Goal: Task Accomplishment & Management: Use online tool/utility

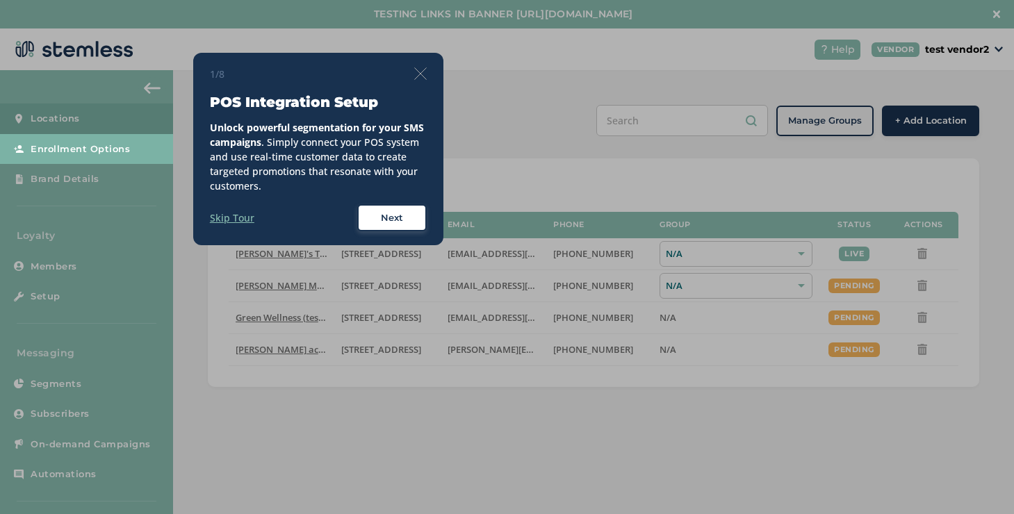
click at [428, 73] on div "1/8 POS Integration Setup Unlock powerful segmentation for your SMS campaigns .…" at bounding box center [318, 149] width 250 height 193
click at [416, 73] on img at bounding box center [420, 73] width 13 height 13
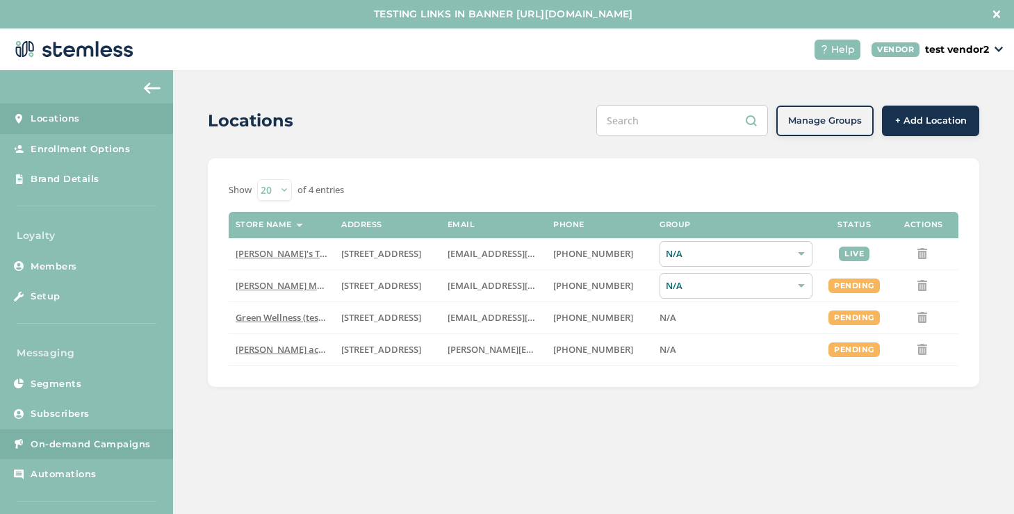
click at [82, 432] on link "On-demand Campaigns" at bounding box center [86, 445] width 173 height 31
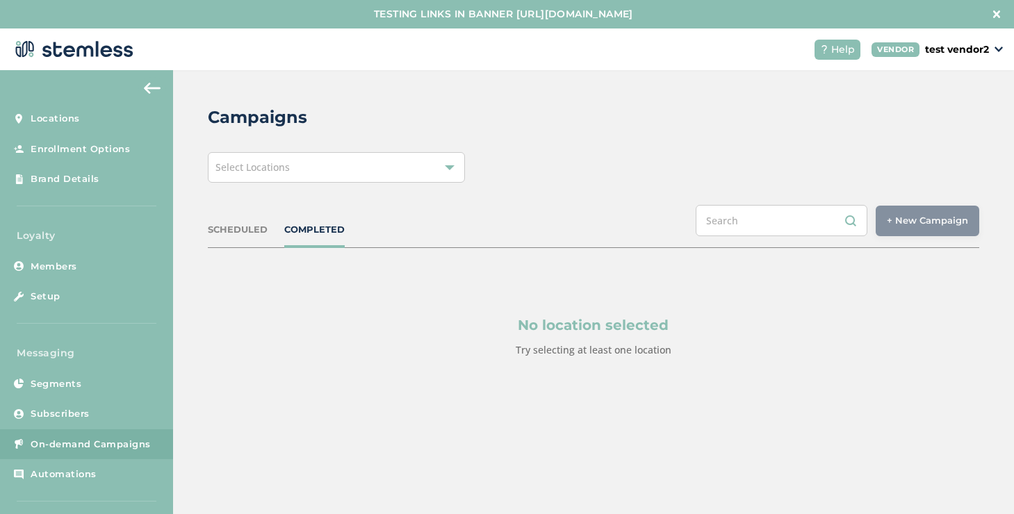
click at [263, 163] on span "Select Locations" at bounding box center [253, 167] width 74 height 13
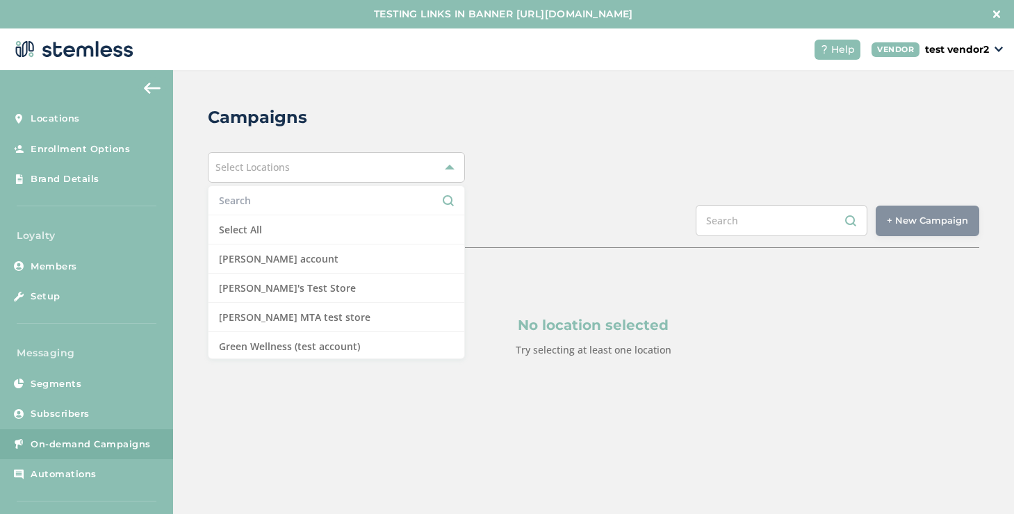
click at [253, 200] on input "text" at bounding box center [336, 200] width 235 height 15
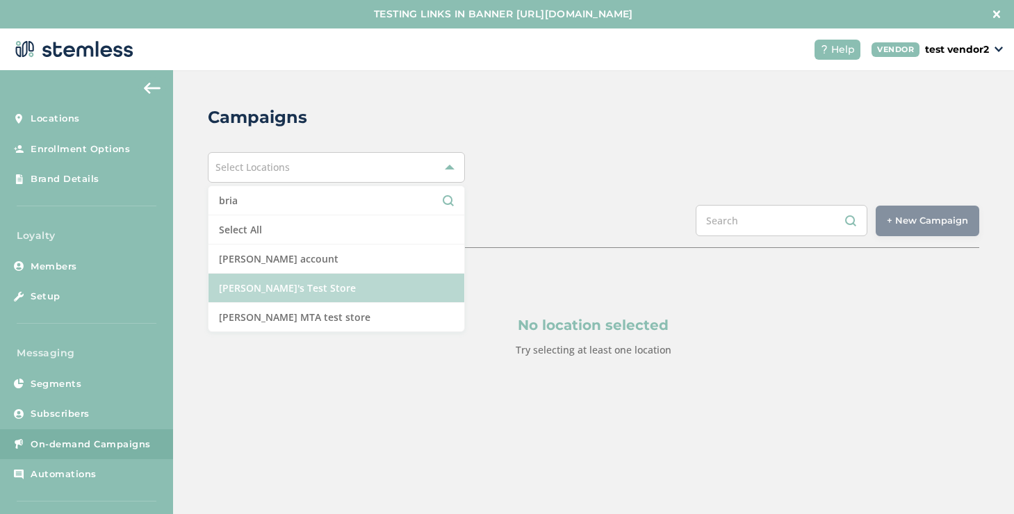
type input "bria"
click at [243, 289] on li "[PERSON_NAME]'s Test Store" at bounding box center [337, 288] width 256 height 29
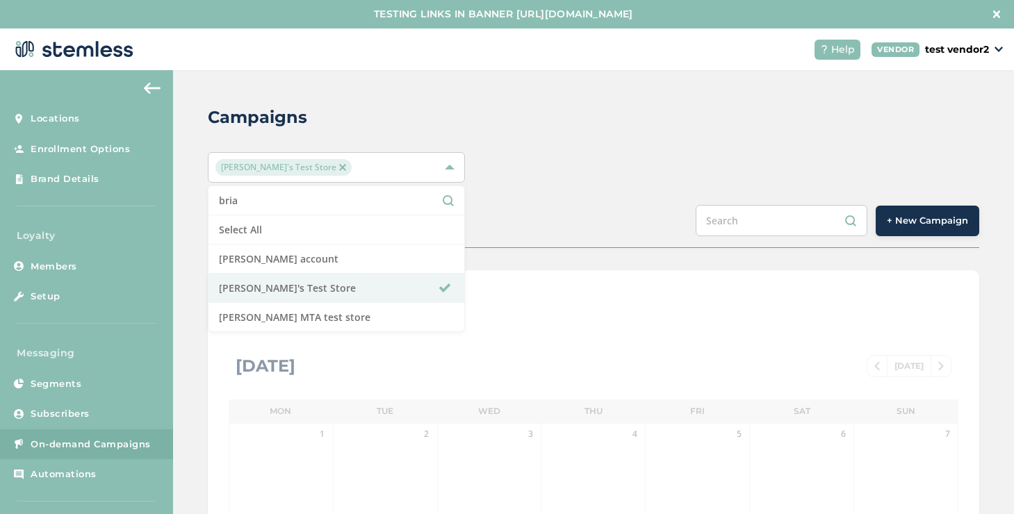
click at [961, 210] on button "+ New Campaign" at bounding box center [928, 221] width 104 height 31
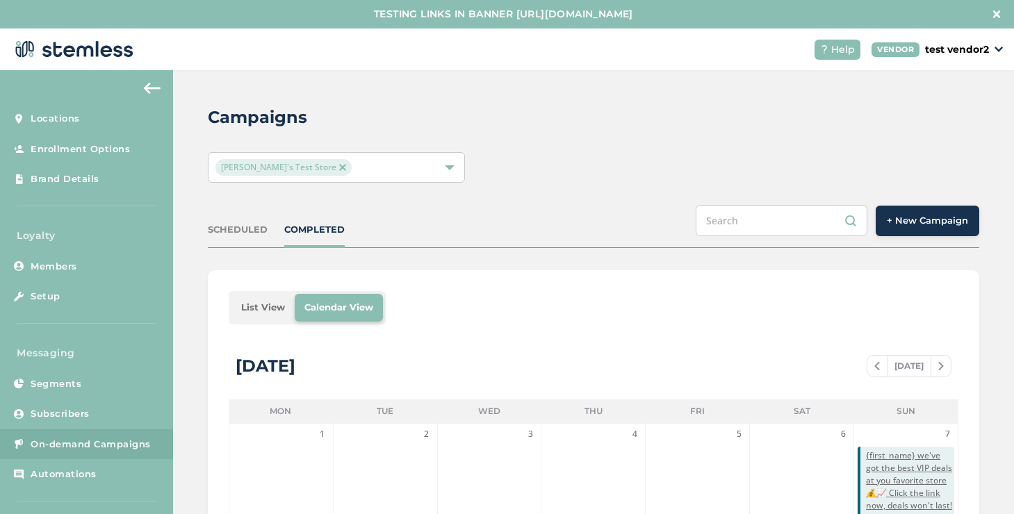
click at [955, 215] on span "+ New Campaign" at bounding box center [927, 221] width 81 height 14
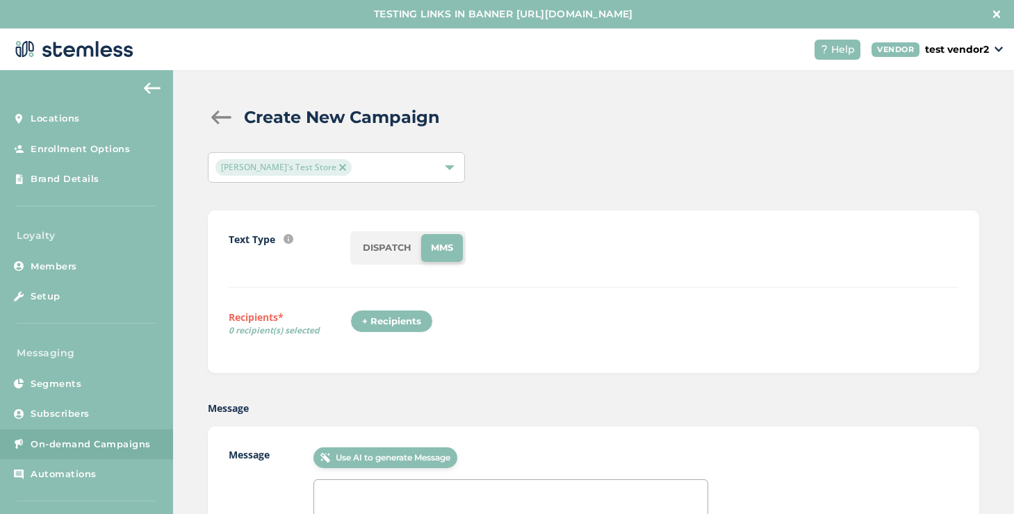
click at [410, 318] on div "+ Recipients" at bounding box center [391, 322] width 83 height 24
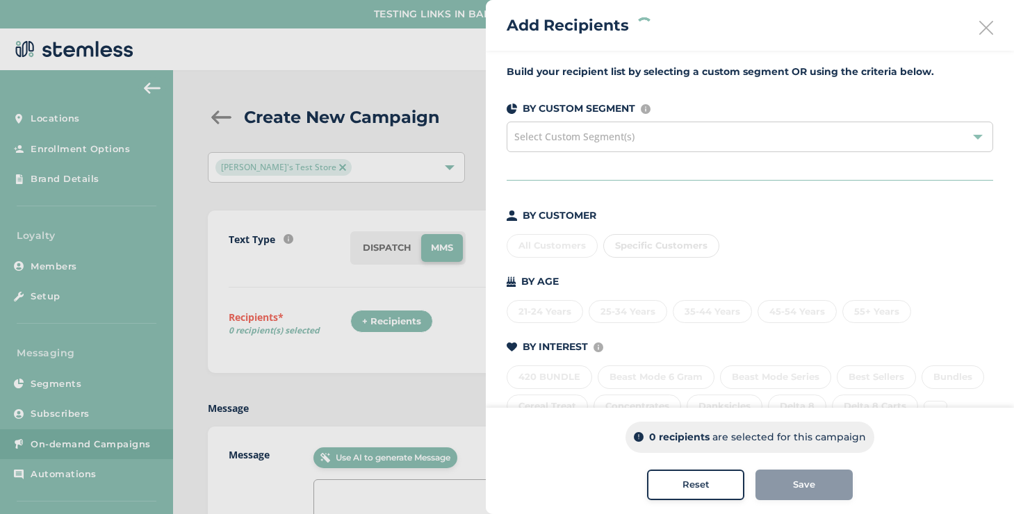
click at [645, 240] on div "Specific Customers" at bounding box center [661, 246] width 116 height 24
click at [644, 249] on div "Specific Customers" at bounding box center [661, 246] width 116 height 24
click at [635, 241] on div "Specific Customers" at bounding box center [661, 246] width 116 height 24
click at [628, 248] on span "Specific Customers" at bounding box center [661, 245] width 92 height 11
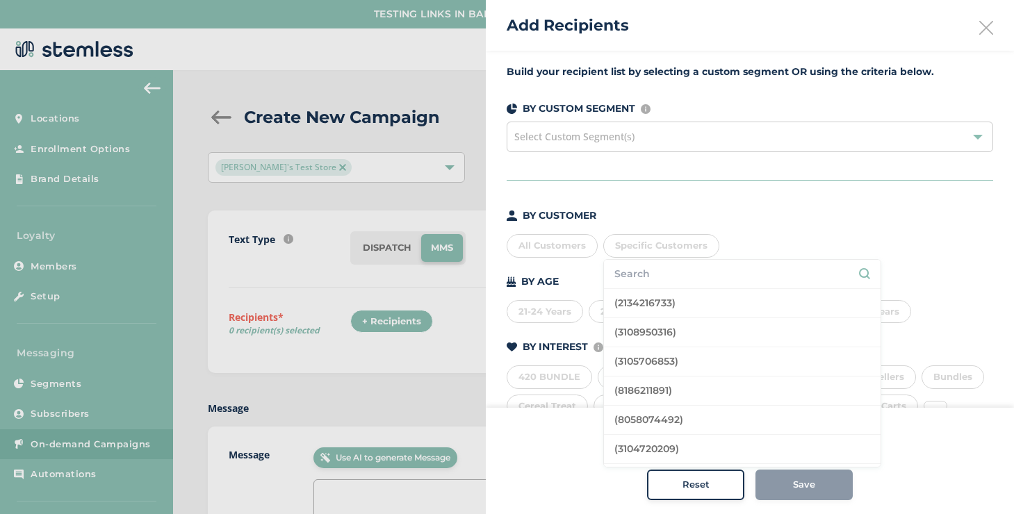
click at [632, 268] on input "text" at bounding box center [743, 274] width 256 height 15
type input "[PERSON_NAME]"
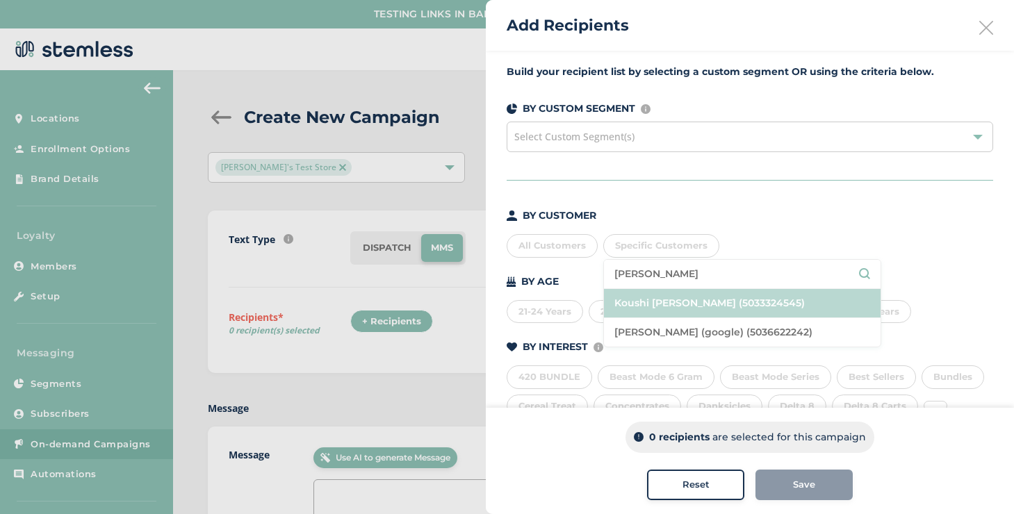
click at [679, 290] on li "Koushi [PERSON_NAME] (5033324545)" at bounding box center [742, 303] width 277 height 29
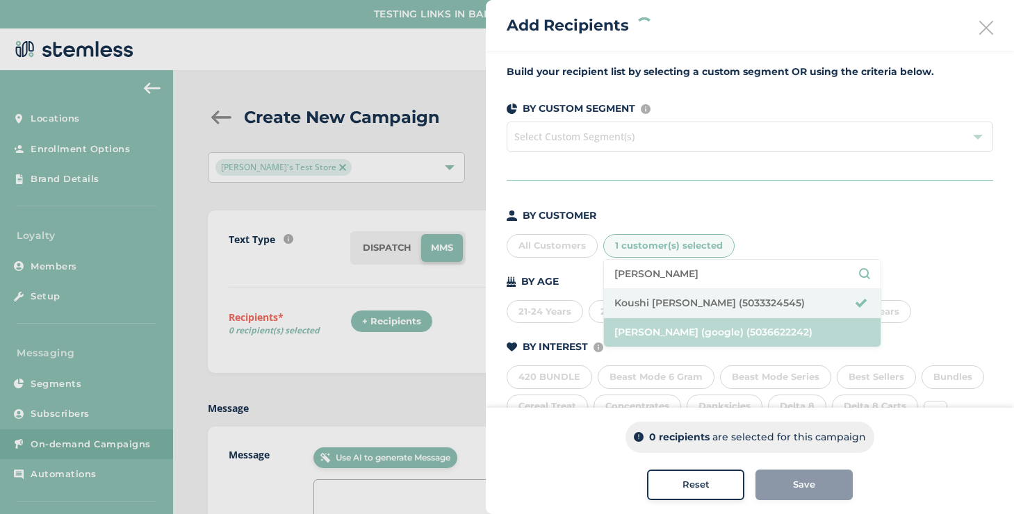
click at [685, 327] on li "[PERSON_NAME] (google) (5036622242)" at bounding box center [742, 332] width 277 height 29
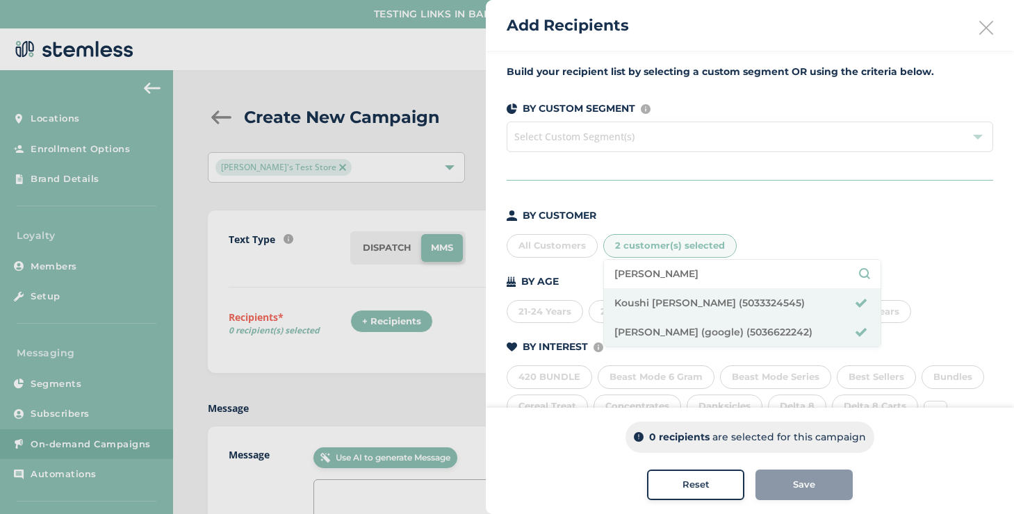
click at [667, 286] on li "[PERSON_NAME]" at bounding box center [742, 274] width 277 height 29
click at [667, 282] on li "[PERSON_NAME]" at bounding box center [742, 274] width 277 height 29
click at [665, 279] on input "[PERSON_NAME]" at bounding box center [743, 274] width 256 height 15
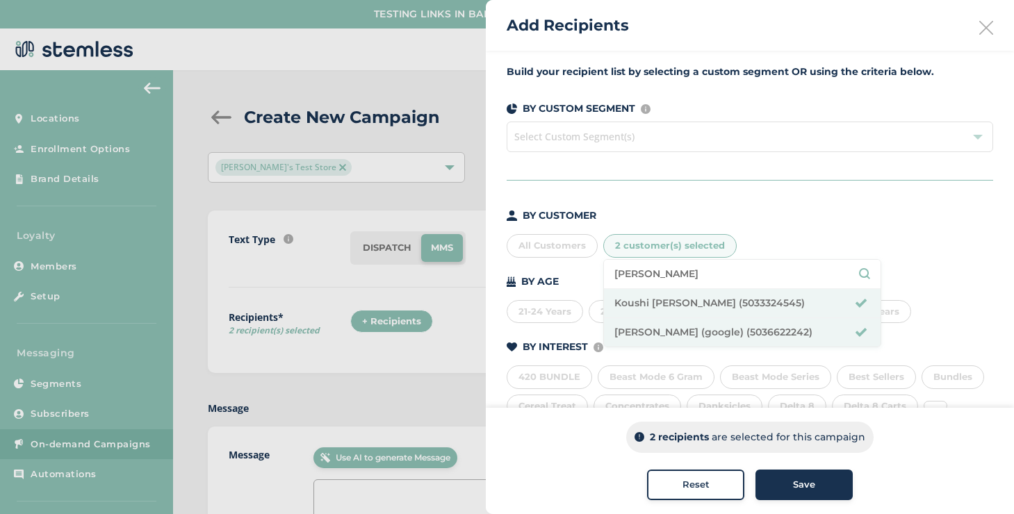
click at [665, 279] on input "[PERSON_NAME]" at bounding box center [743, 274] width 256 height 15
type input "[PERSON_NAME]"
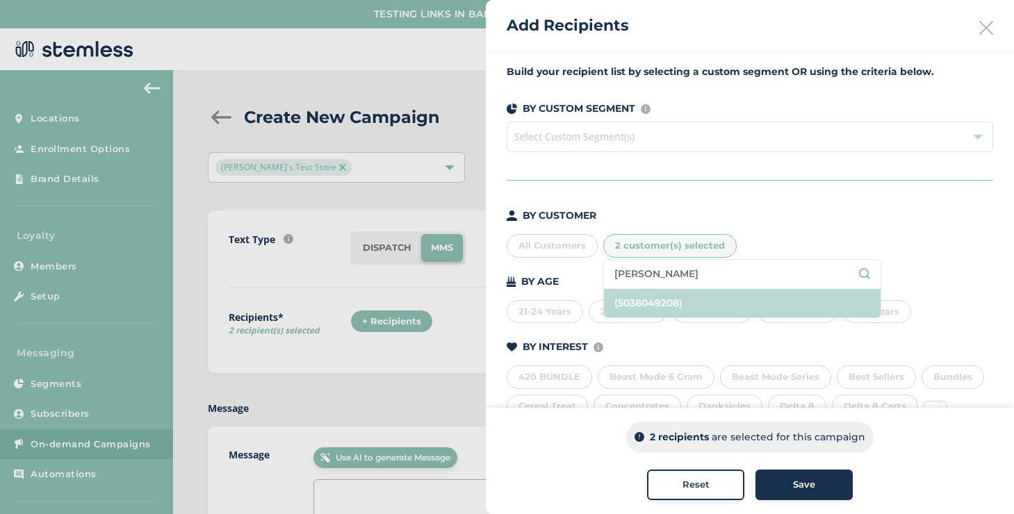
click at [690, 305] on li "(5038049208)" at bounding box center [742, 303] width 277 height 29
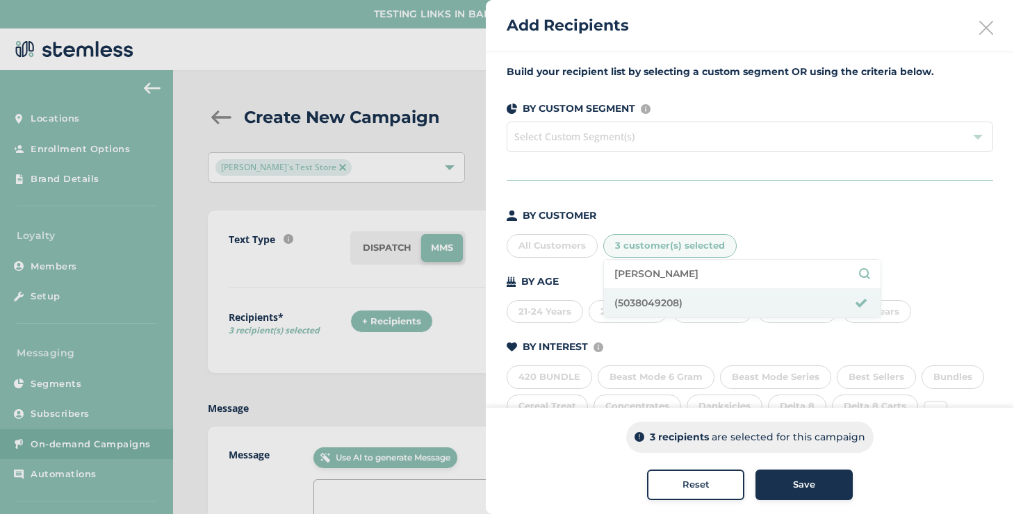
click at [781, 480] on div "Save" at bounding box center [804, 485] width 75 height 14
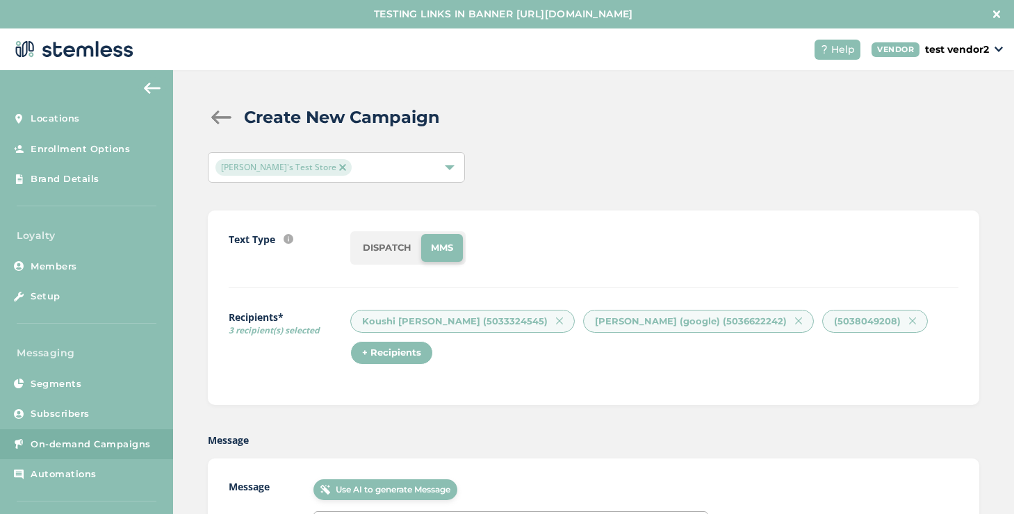
click at [374, 254] on li "DISPATCH" at bounding box center [387, 248] width 68 height 28
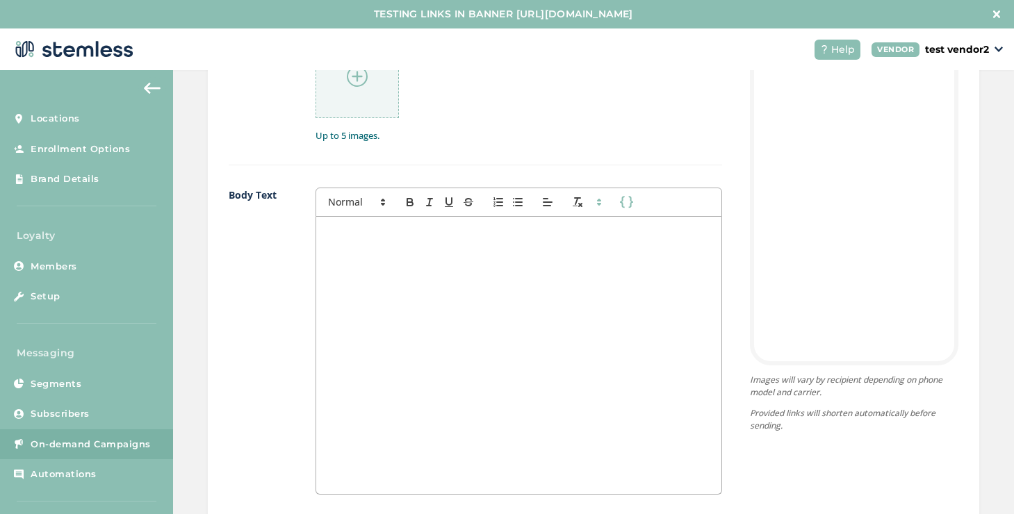
scroll to position [974, 0]
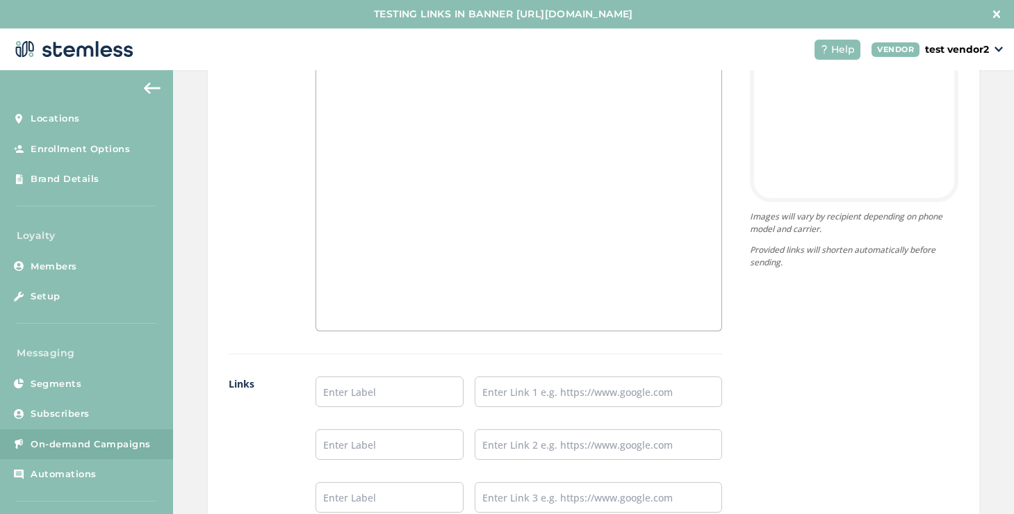
click at [375, 255] on div at bounding box center [518, 192] width 405 height 277
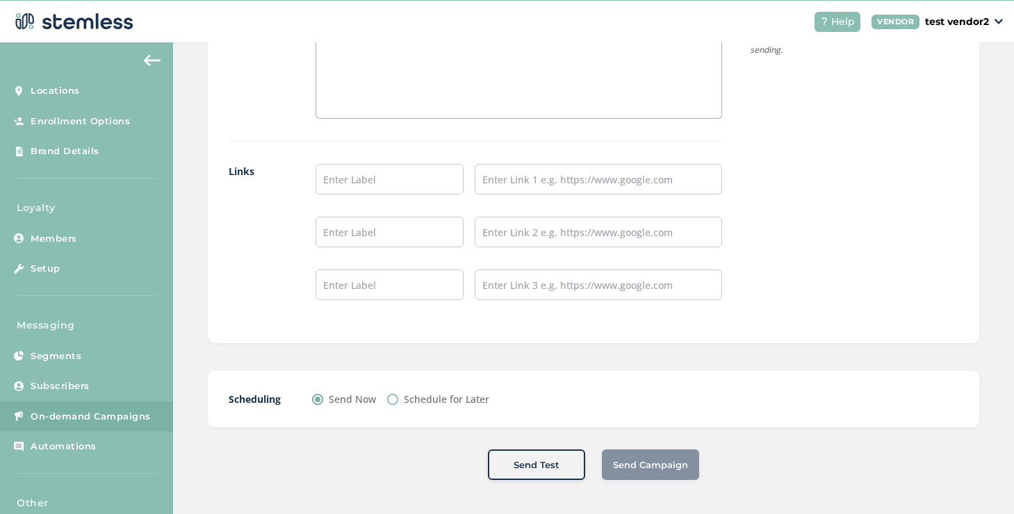
scroll to position [29, 0]
click at [373, 373] on div "Scheduling Send Now Schedule for Later" at bounding box center [594, 399] width 772 height 56
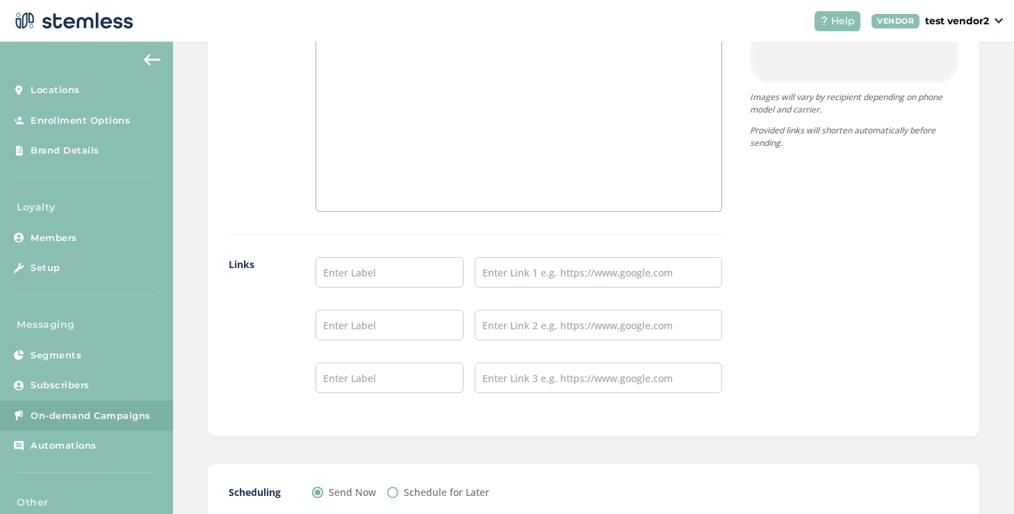
click at [450, 159] on div "testing dispatch after deployment" at bounding box center [518, 72] width 405 height 277
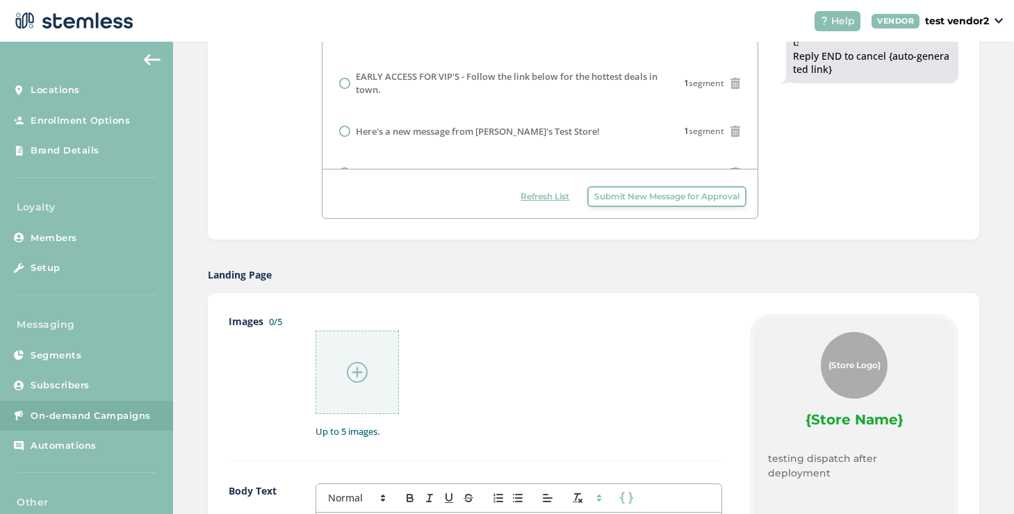
scroll to position [314, 0]
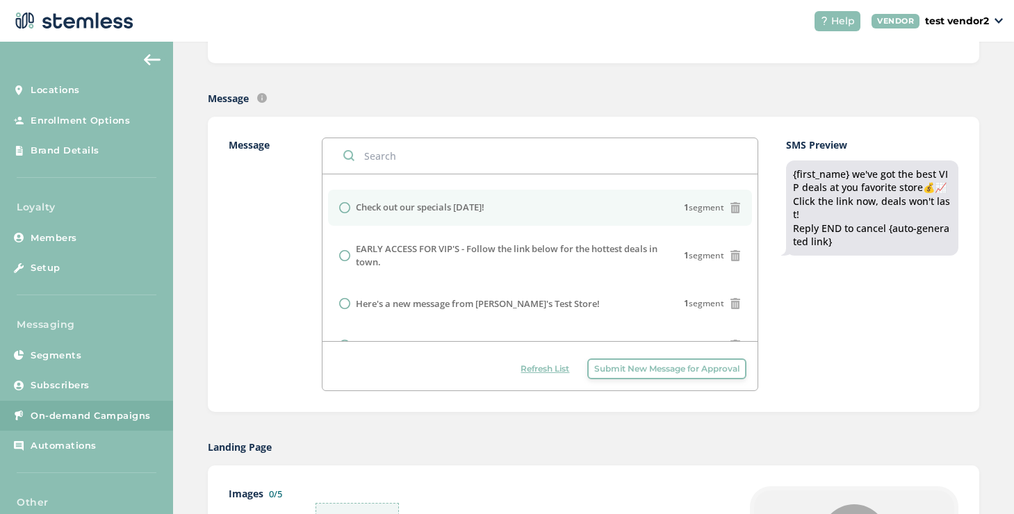
click at [389, 215] on label "Check out our specials [DATE]!" at bounding box center [420, 208] width 129 height 14
radio input "false"
radio input "true"
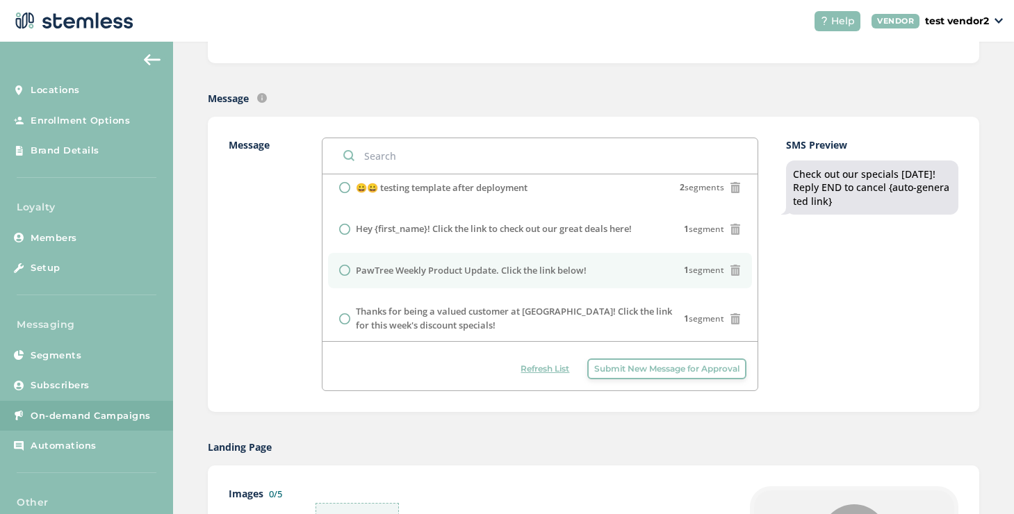
scroll to position [0, 0]
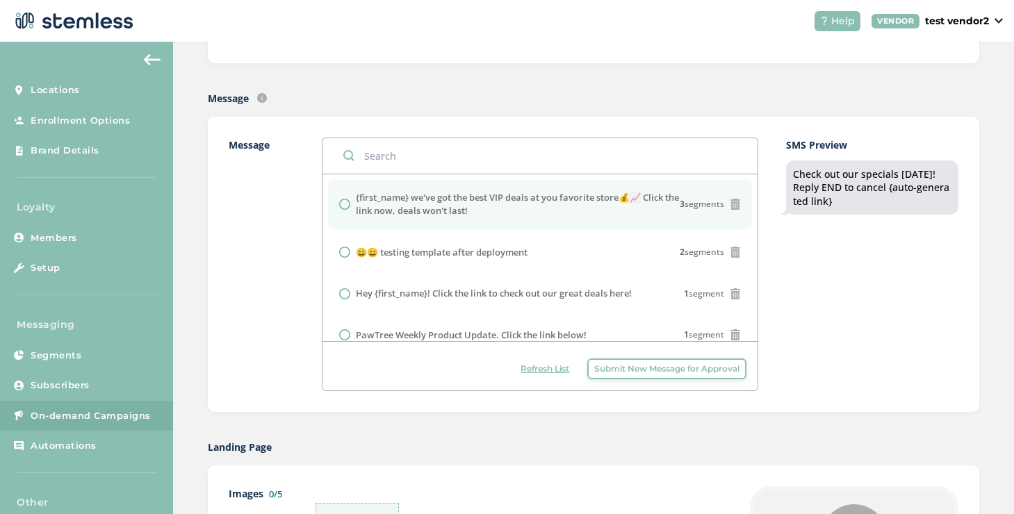
click at [390, 201] on label "{first_name} we've got the best VIP deals at you favorite store💰📈 Click the lin…" at bounding box center [518, 204] width 325 height 27
radio input "true"
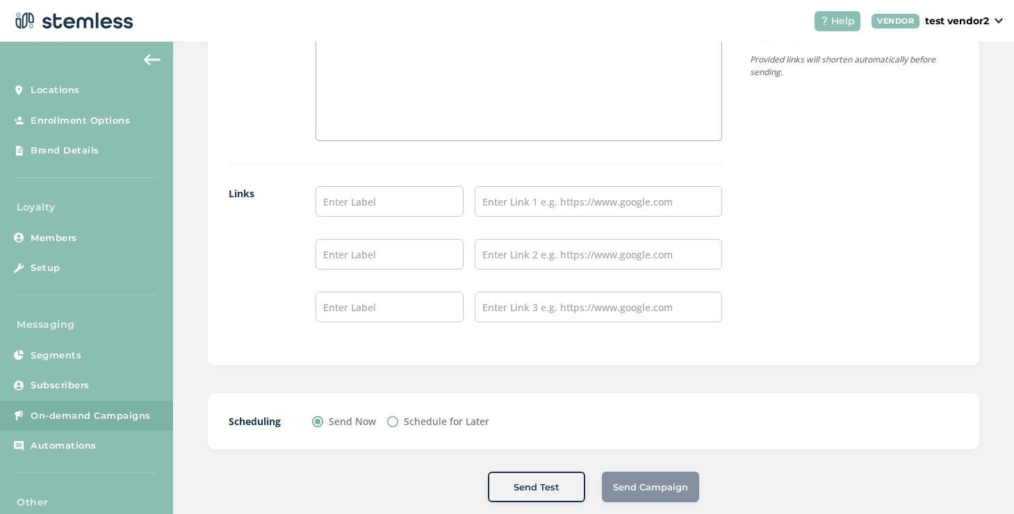
scroll to position [943, 0]
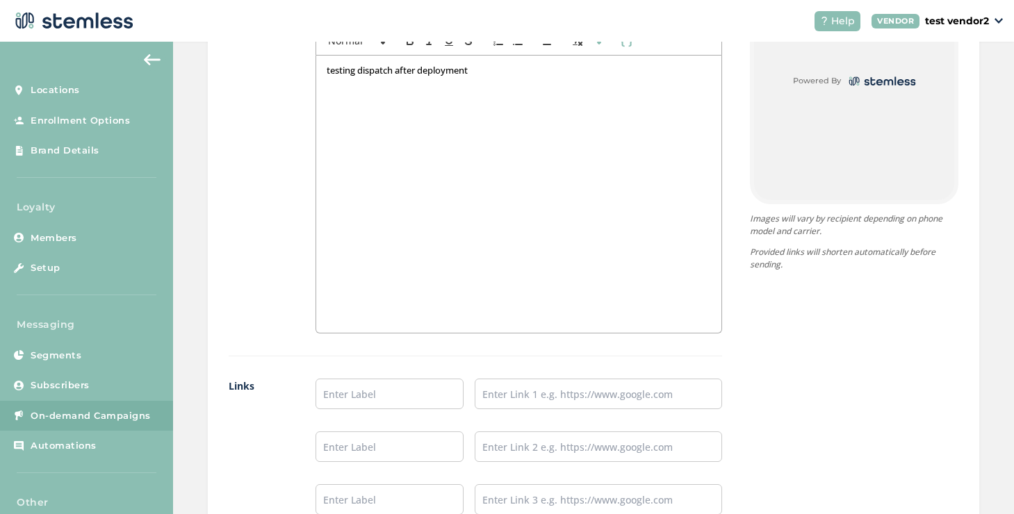
click at [507, 121] on div "testing dispatch after deployment" at bounding box center [518, 194] width 405 height 277
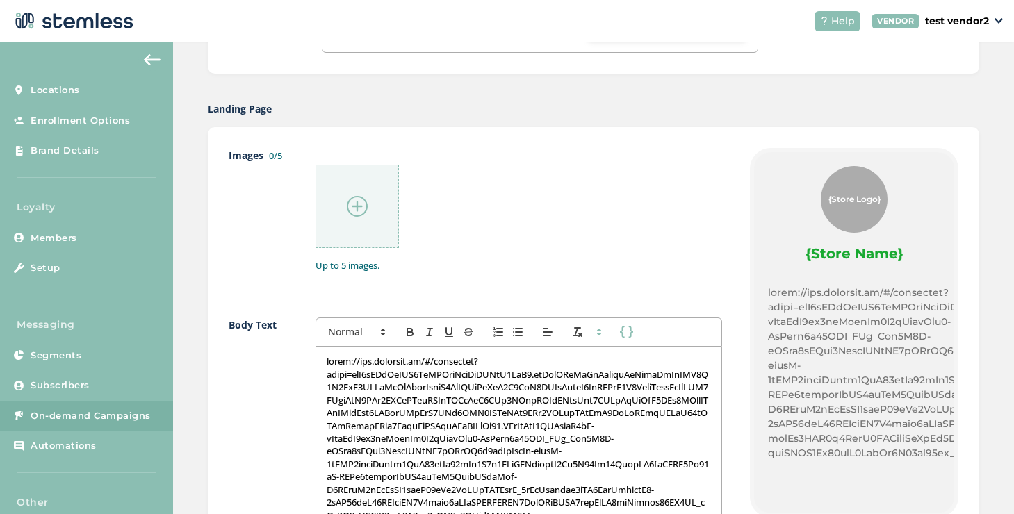
scroll to position [648, 0]
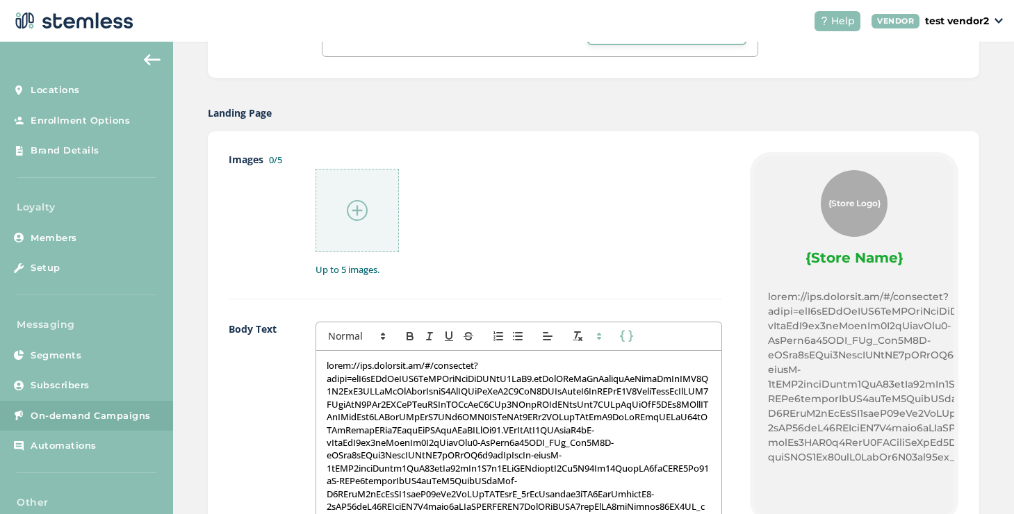
click at [457, 385] on p at bounding box center [519, 468] width 384 height 218
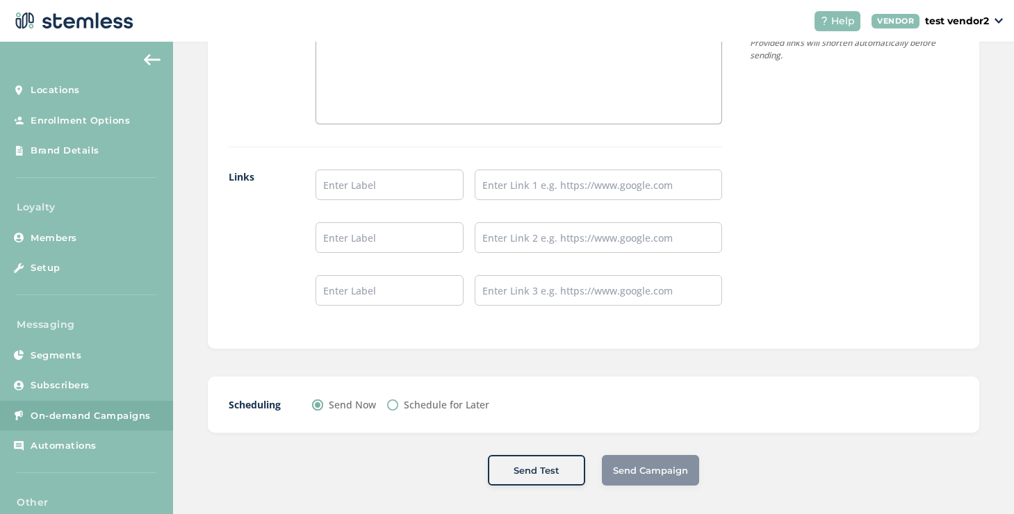
scroll to position [1159, 0]
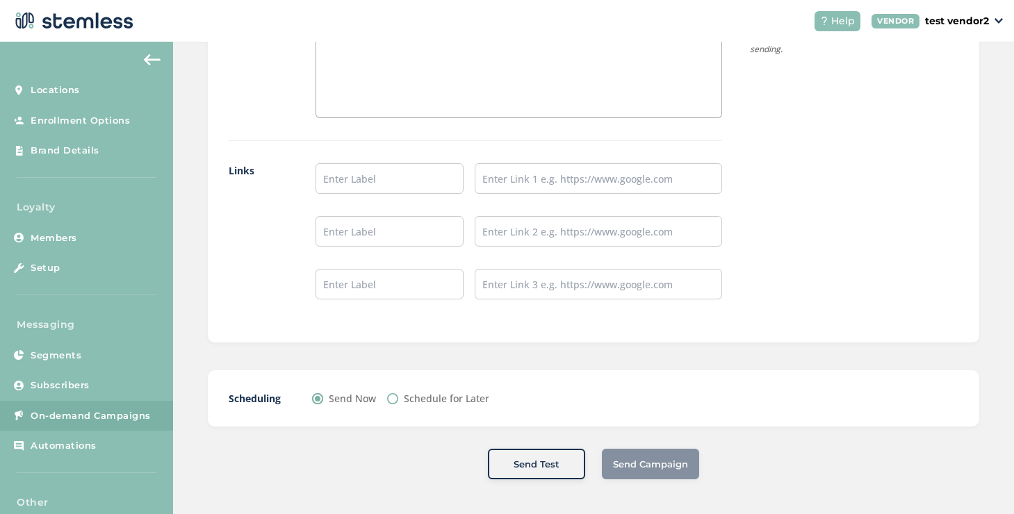
click at [425, 400] on label "Schedule for Later" at bounding box center [447, 398] width 86 height 15
click at [398, 400] on input "Schedule for Later" at bounding box center [392, 398] width 11 height 11
radio input "true"
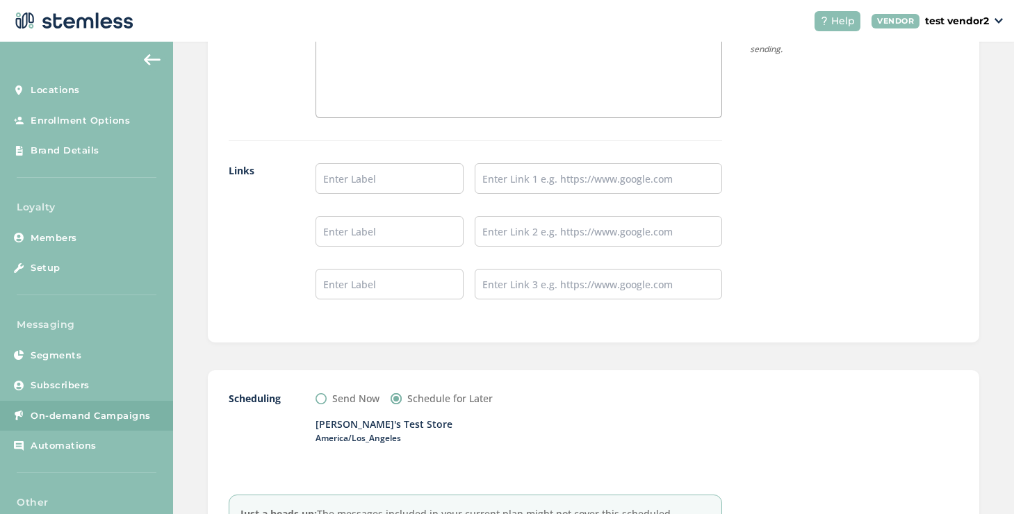
click at [334, 400] on label "Send Now" at bounding box center [355, 398] width 47 height 15
click at [327, 400] on input "Send Now" at bounding box center [321, 398] width 11 height 11
radio input "true"
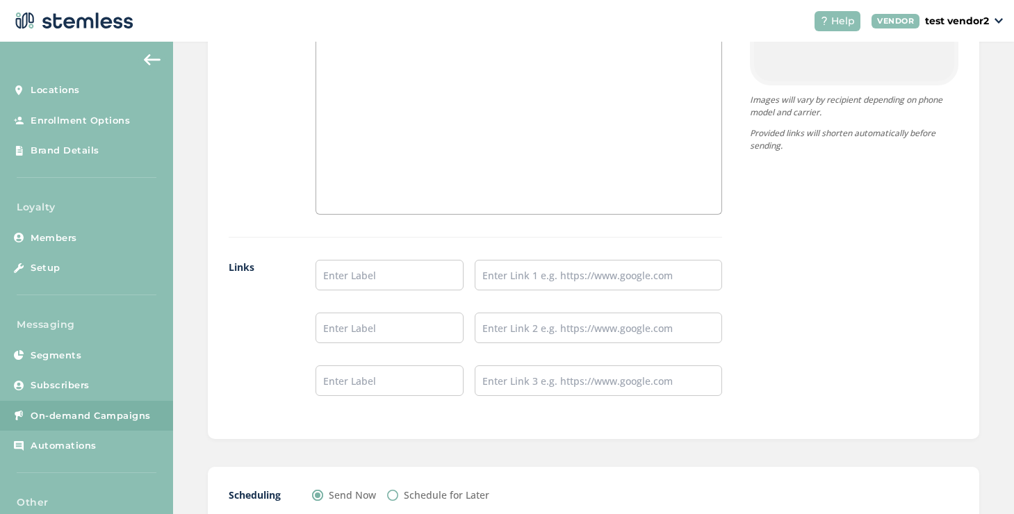
scroll to position [1059, 0]
click at [445, 159] on div "testing disp" at bounding box center [518, 78] width 405 height 277
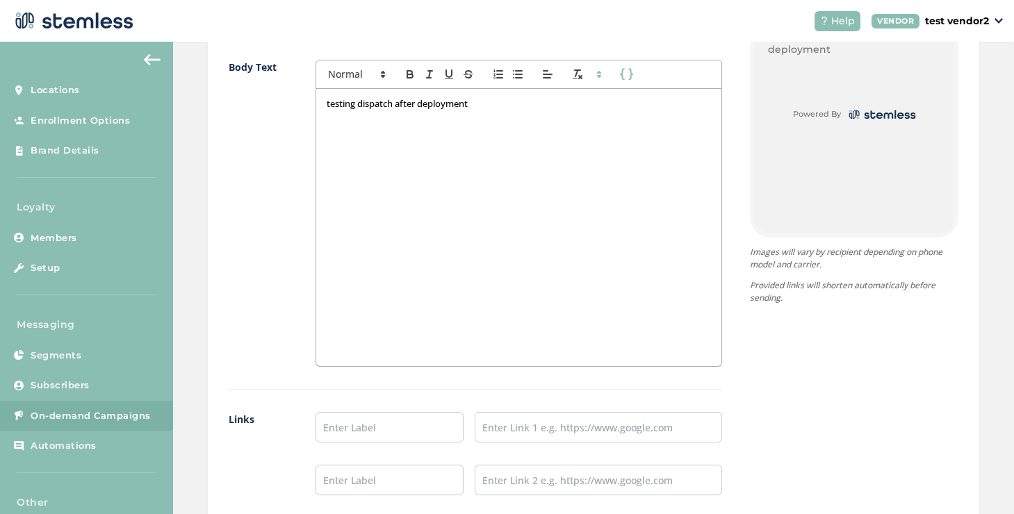
scroll to position [1159, 0]
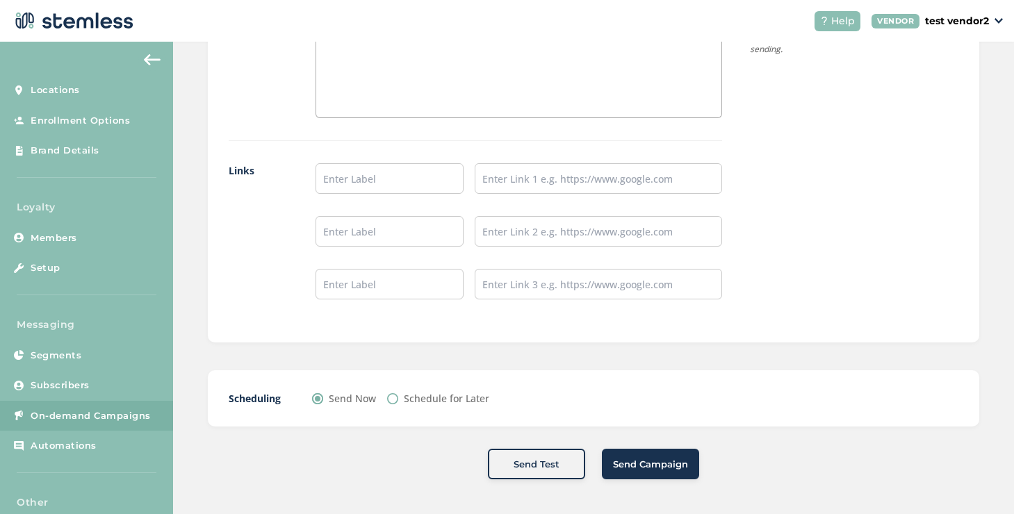
click at [617, 455] on button "Send Campaign" at bounding box center [650, 464] width 97 height 31
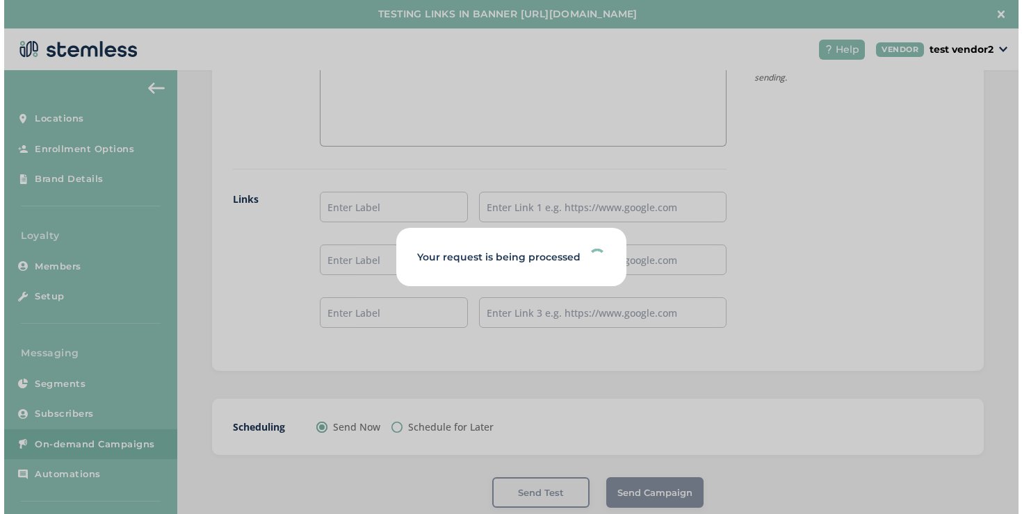
scroll to position [1127, 0]
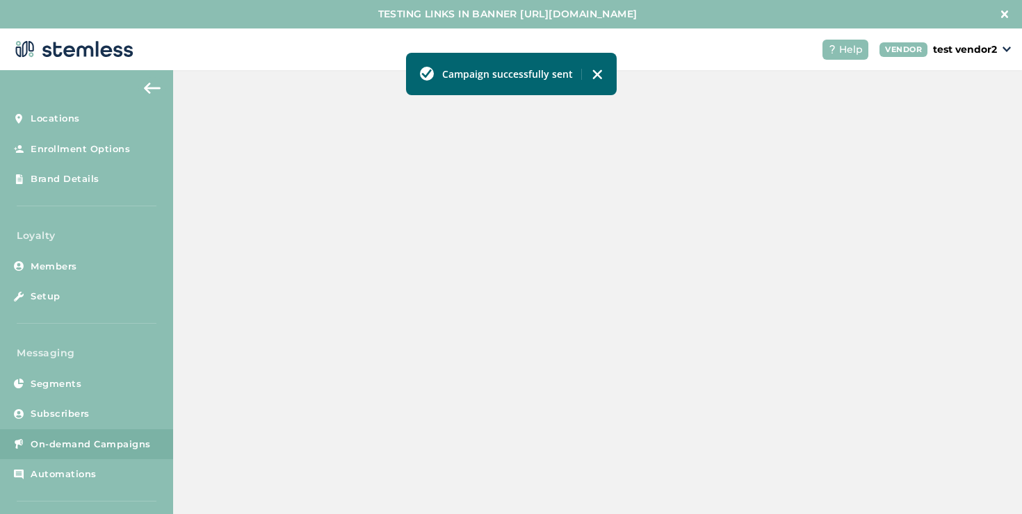
scroll to position [426, 0]
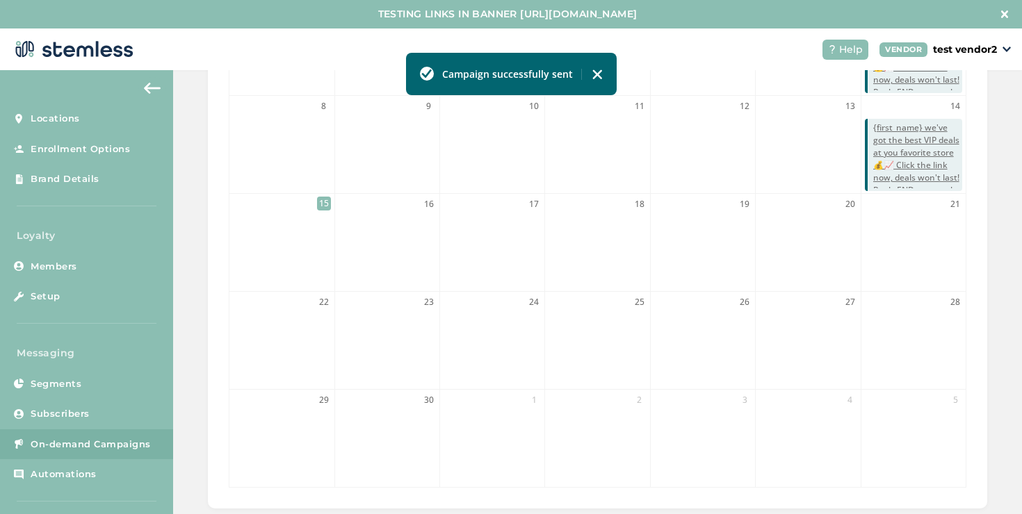
click at [99, 438] on span "On-demand Campaigns" at bounding box center [91, 445] width 120 height 14
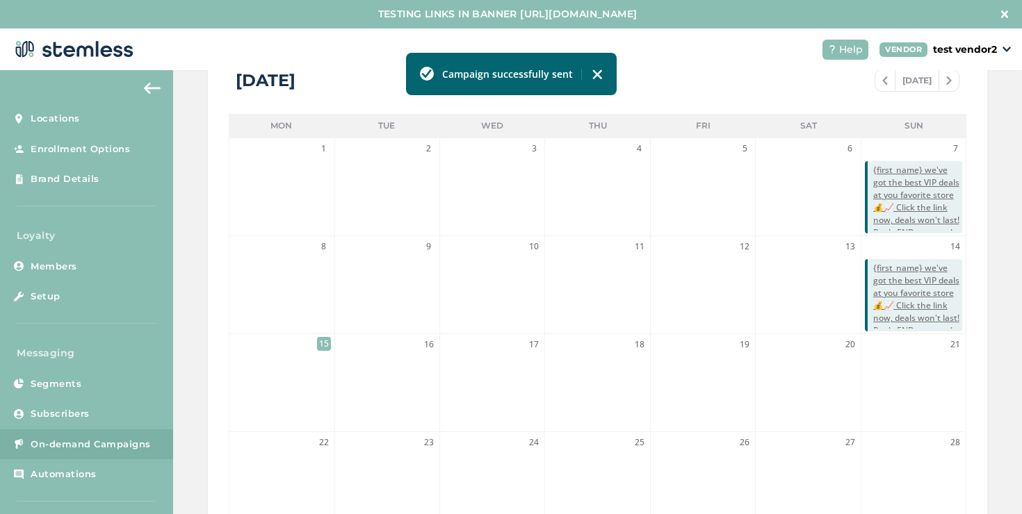
scroll to position [85, 0]
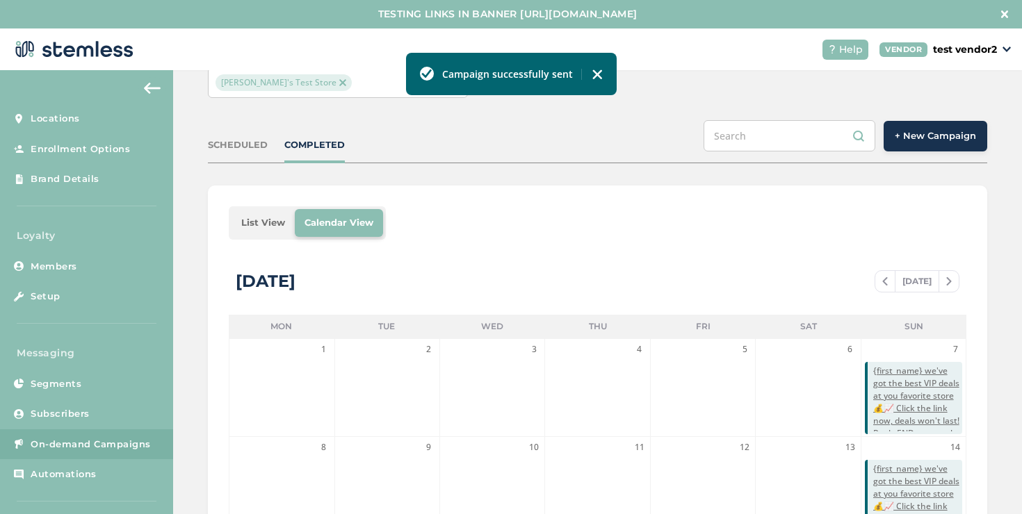
click at [260, 214] on li "List View" at bounding box center [263, 223] width 63 height 28
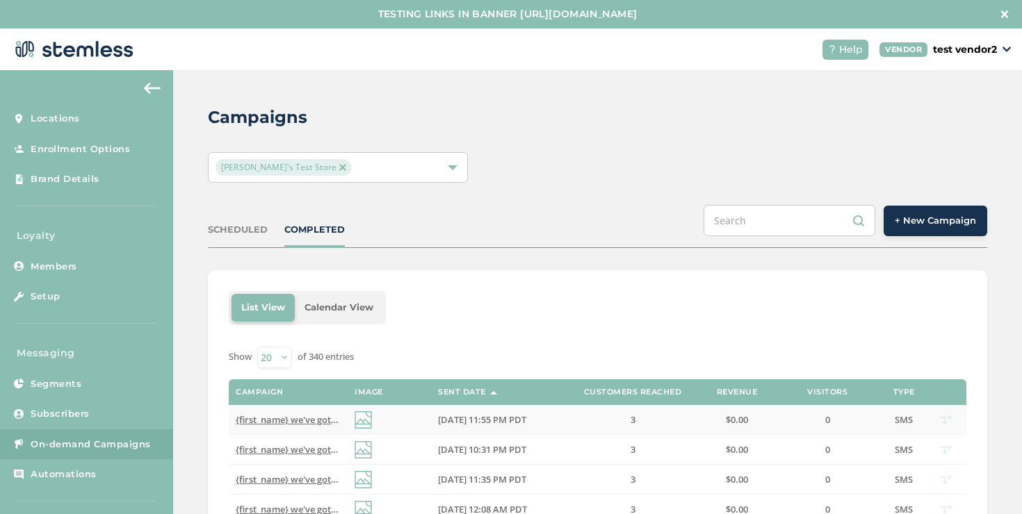
click at [285, 423] on span "{first_name} we've got the best VIP deals at you favorite store💰📈 Click the lin…" at bounding box center [498, 420] width 524 height 13
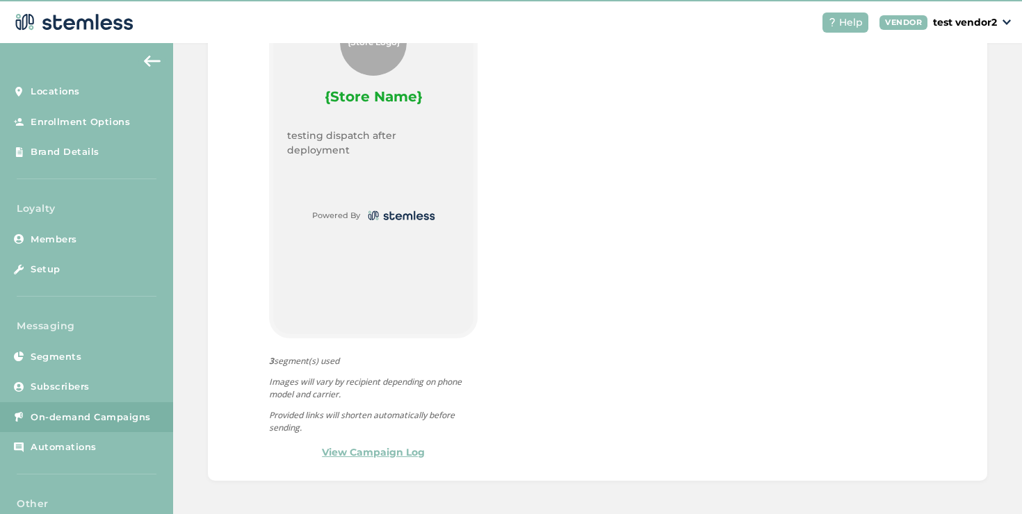
scroll to position [29, 0]
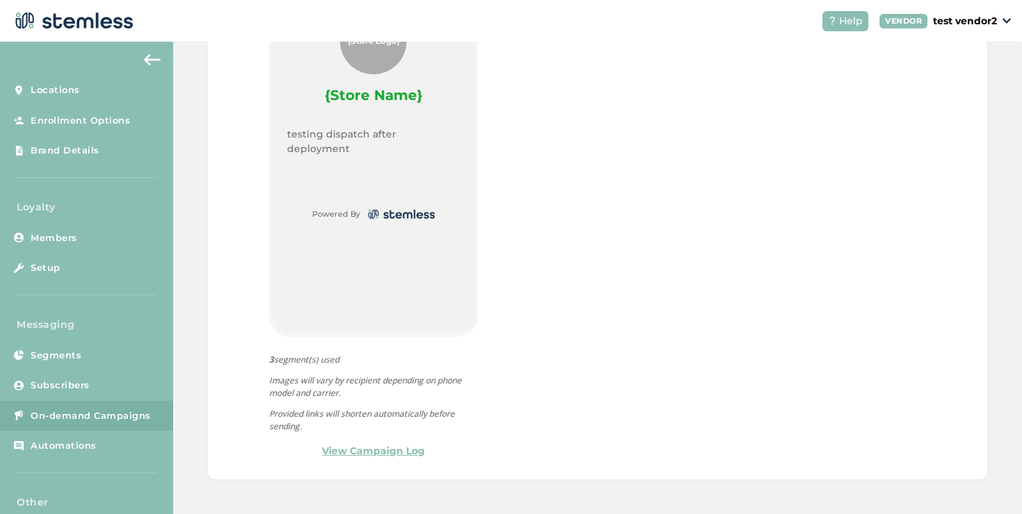
click at [361, 446] on link "View Campaign Log" at bounding box center [373, 451] width 103 height 15
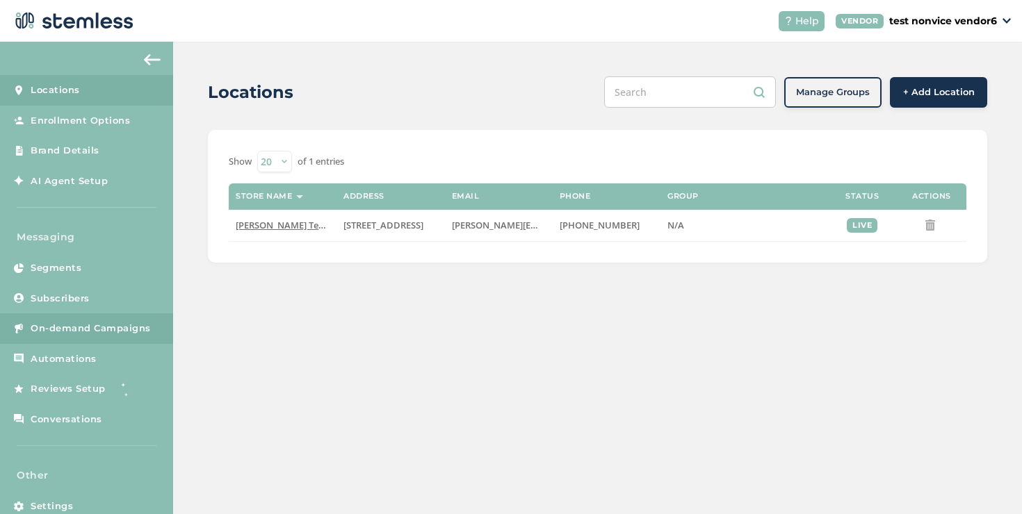
click at [127, 323] on span "On-demand Campaigns" at bounding box center [91, 329] width 120 height 14
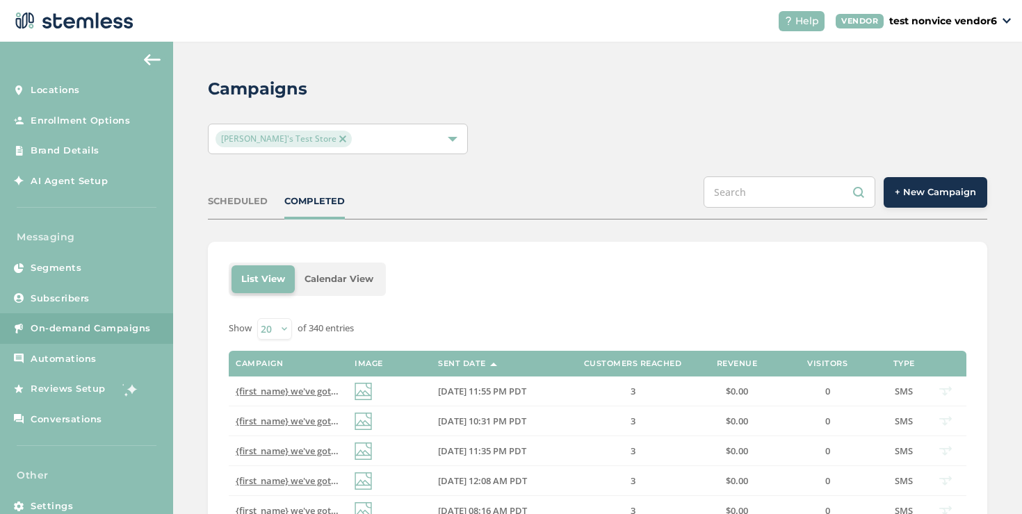
click at [898, 203] on button "+ New Campaign" at bounding box center [936, 192] width 104 height 31
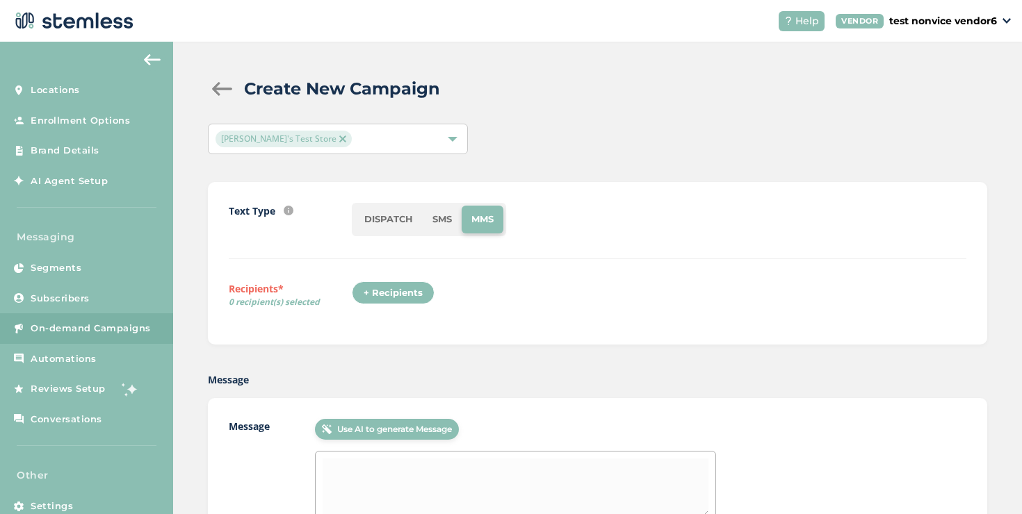
click at [412, 220] on li "DISPATCH" at bounding box center [389, 220] width 68 height 28
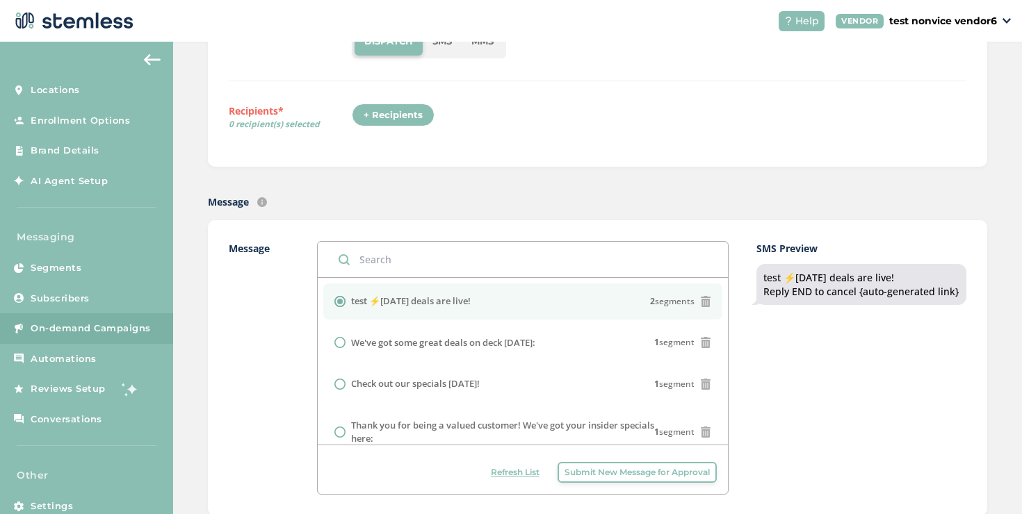
scroll to position [351, 0]
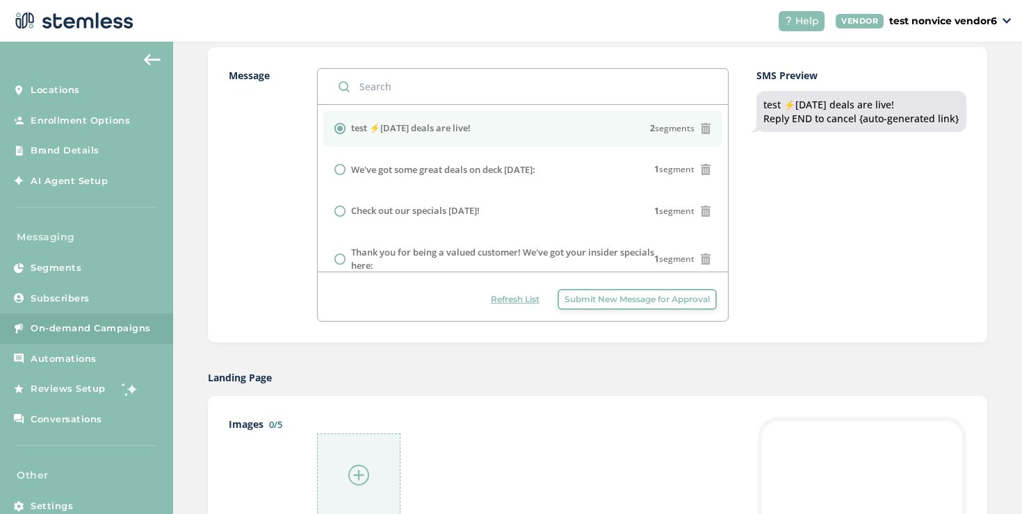
click at [131, 318] on link "On-demand Campaigns" at bounding box center [86, 329] width 173 height 31
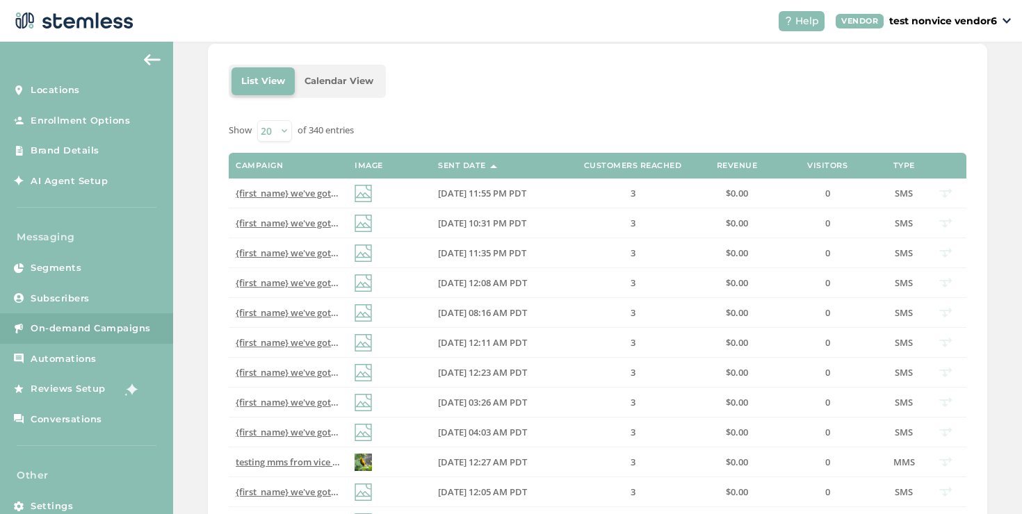
scroll to position [6, 0]
